Goal: Task Accomplishment & Management: Use online tool/utility

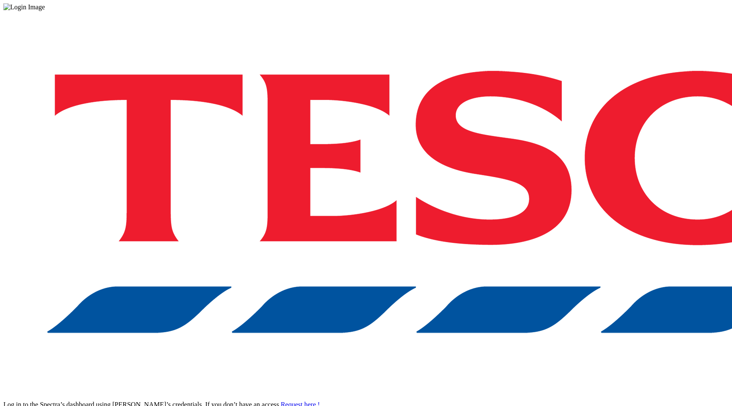
click at [611, 245] on div "Log in to the Spectra’s dashboard using [PERSON_NAME]’s credentials. If you don…" at bounding box center [365, 221] width 725 height 421
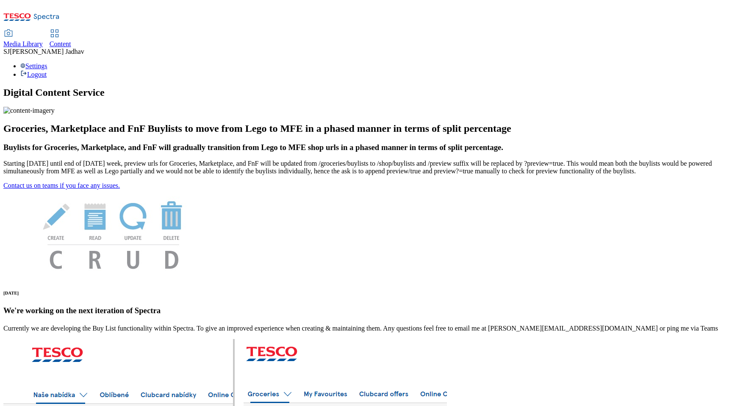
click at [71, 40] on div "Content" at bounding box center [61, 44] width 22 height 8
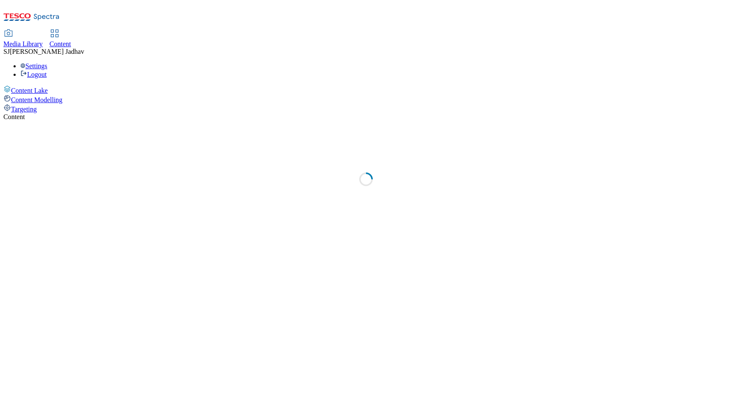
select select "ghs-[GEOGRAPHIC_DATA]"
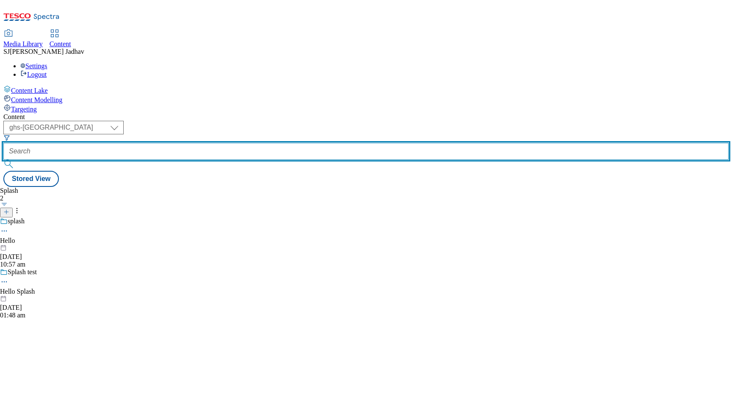
click at [233, 143] on input "text" at bounding box center [365, 151] width 725 height 17
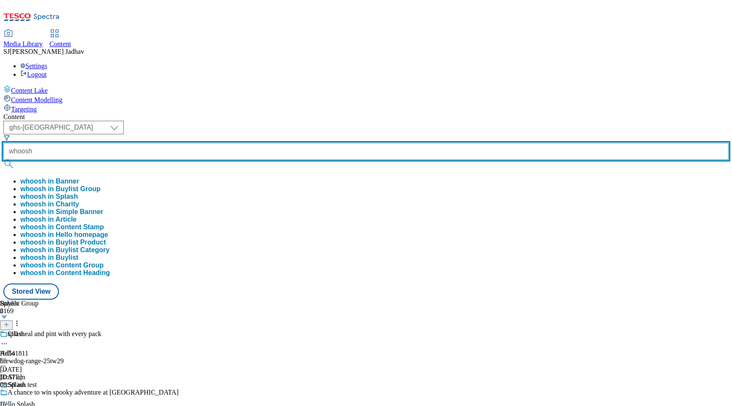
type input "whoosh"
click at [3, 160] on button "submit" at bounding box center [9, 164] width 12 height 8
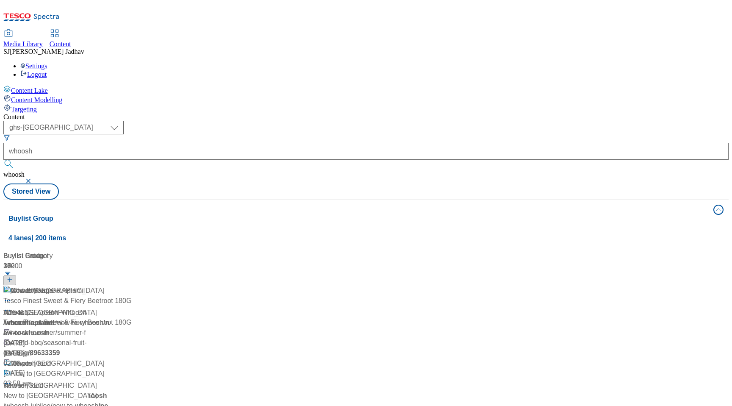
click at [112, 286] on div "Whoosh Whoosh / whoosh [DATE] 10:55 am" at bounding box center [57, 322] width 108 height 73
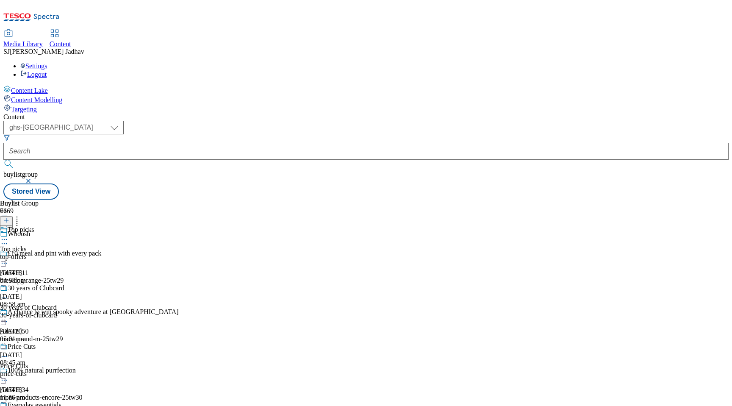
scroll to position [1118, 0]
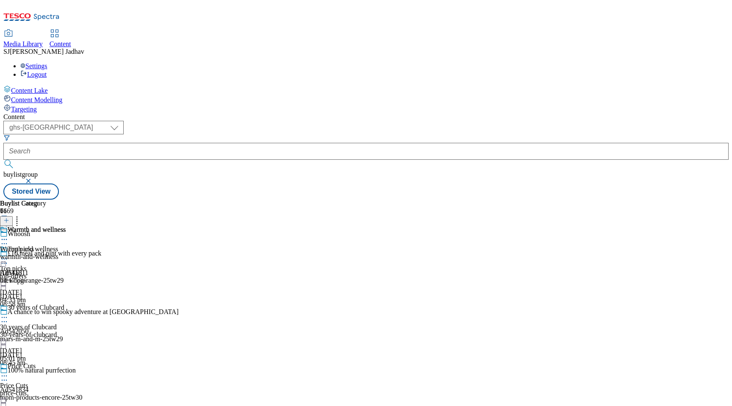
scroll to position [1168, 0]
